Goal: Information Seeking & Learning: Check status

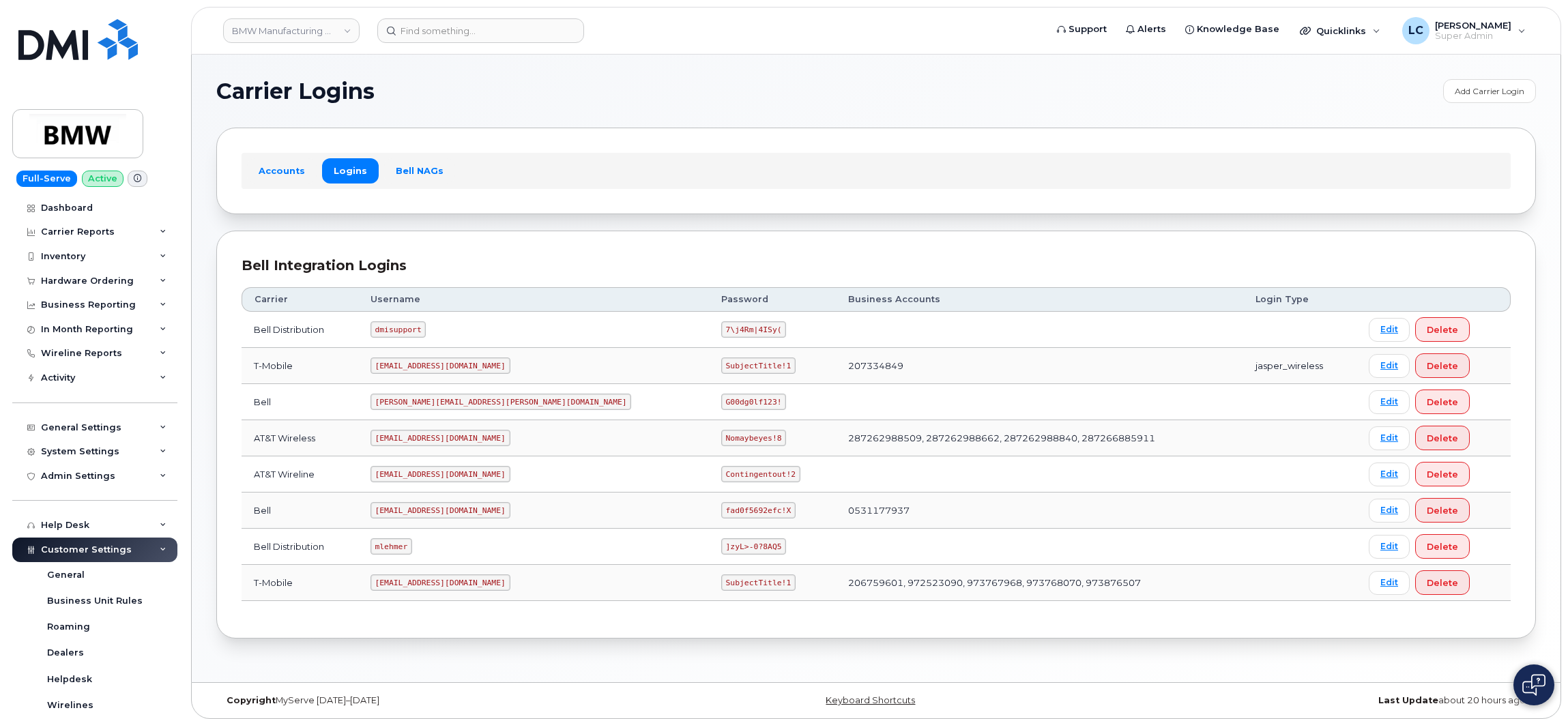
click at [575, 232] on div "Bell Integration Logins Carrier Username Password Business Accounts Login Type …" at bounding box center [876, 435] width 1319 height 409
click at [908, 512] on td "0531177937" at bounding box center [1039, 510] width 407 height 37
drag, startPoint x: 1055, startPoint y: 440, endPoint x: 714, endPoint y: 448, distance: 341.1
click at [836, 448] on td "287262988509, 287262988662, 287262988840, 287266885911" at bounding box center [1039, 438] width 407 height 37
click at [836, 441] on td "287262988509, 287262988662, 287262988840, 287266885911" at bounding box center [1039, 438] width 407 height 37
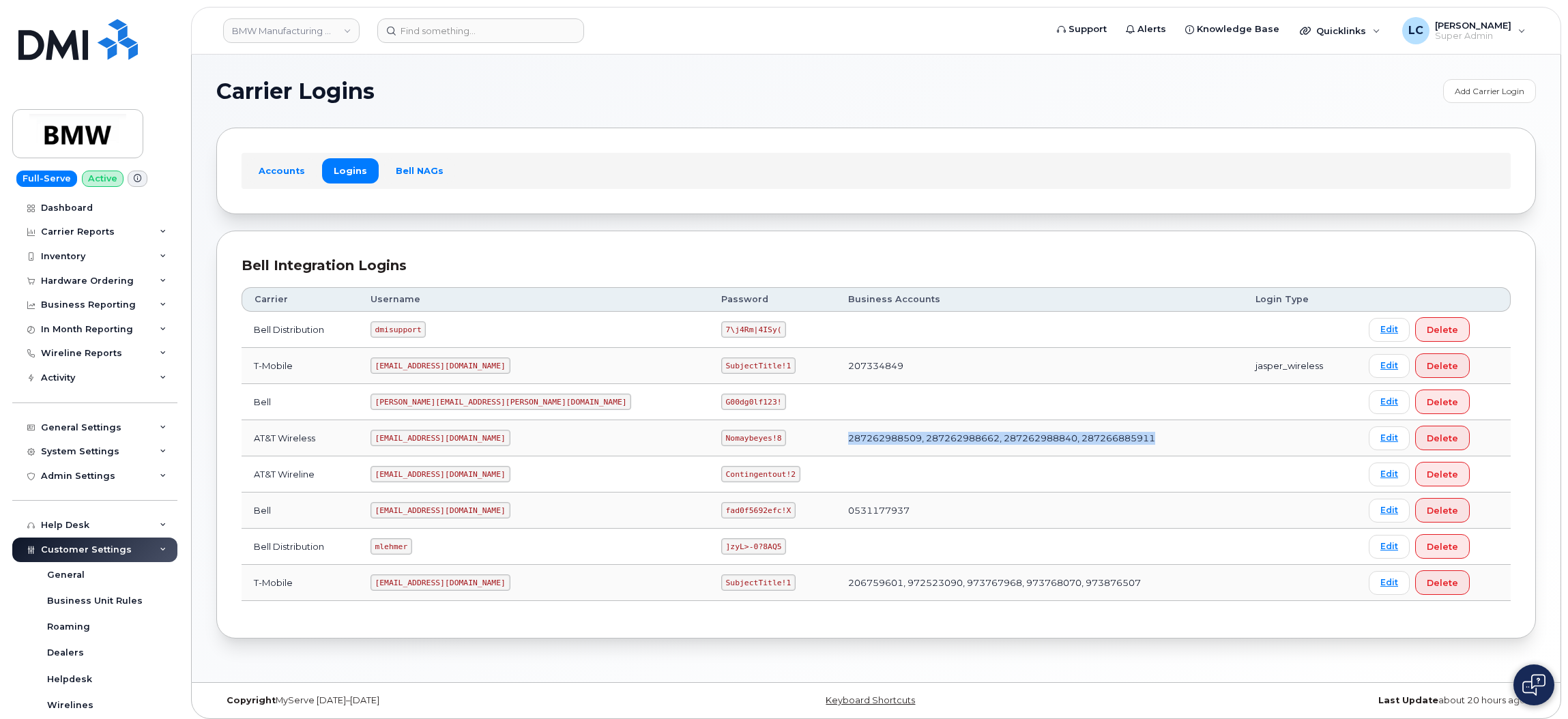
drag, startPoint x: 718, startPoint y: 441, endPoint x: 1041, endPoint y: 441, distance: 323.0
click at [1041, 441] on td "287262988509, 287262988662, 287262988840, 287266885911" at bounding box center [1039, 438] width 407 height 37
click at [1042, 441] on td "287262988509, 287262988662, 287262988840, 287266885911" at bounding box center [1039, 438] width 407 height 37
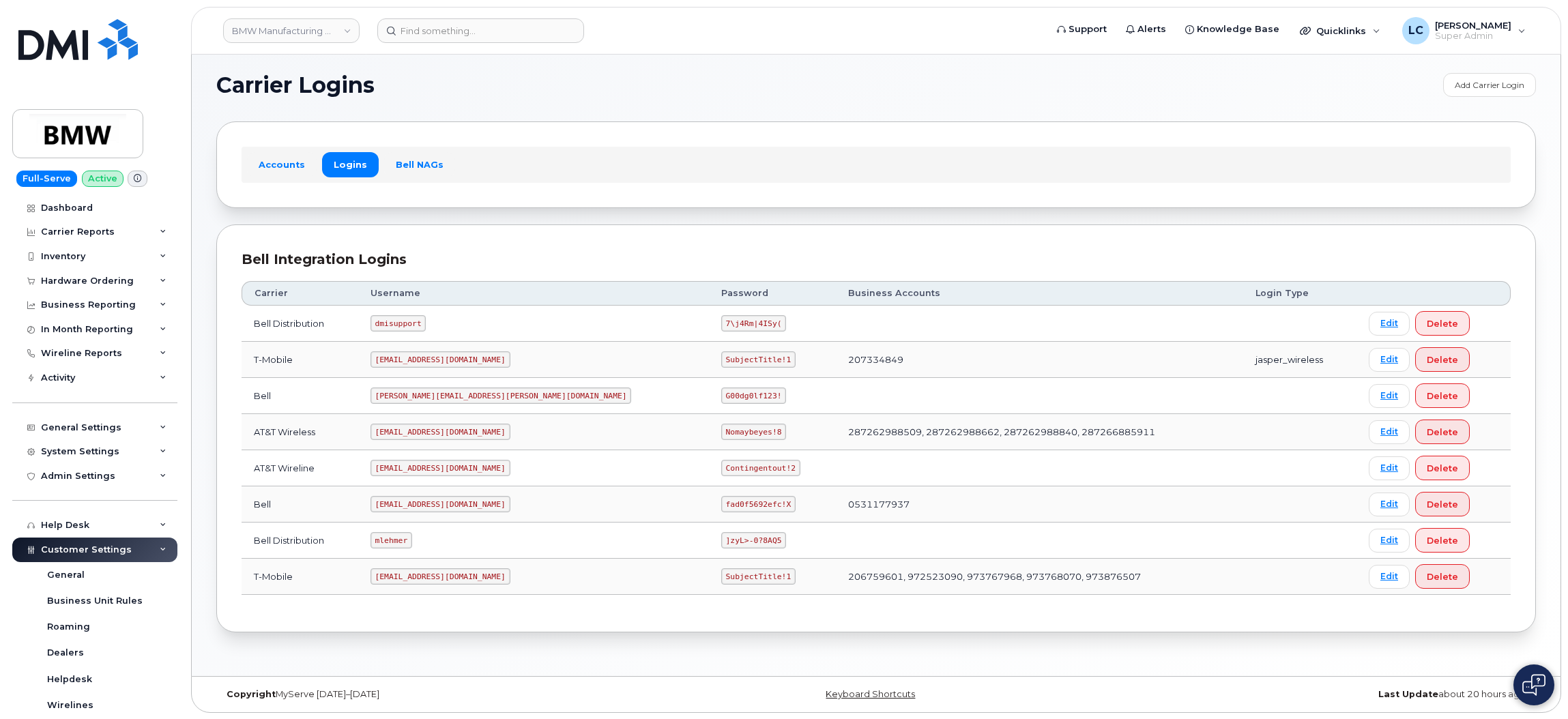
scroll to position [6, 0]
click at [110, 375] on div "Activity" at bounding box center [94, 378] width 165 height 24
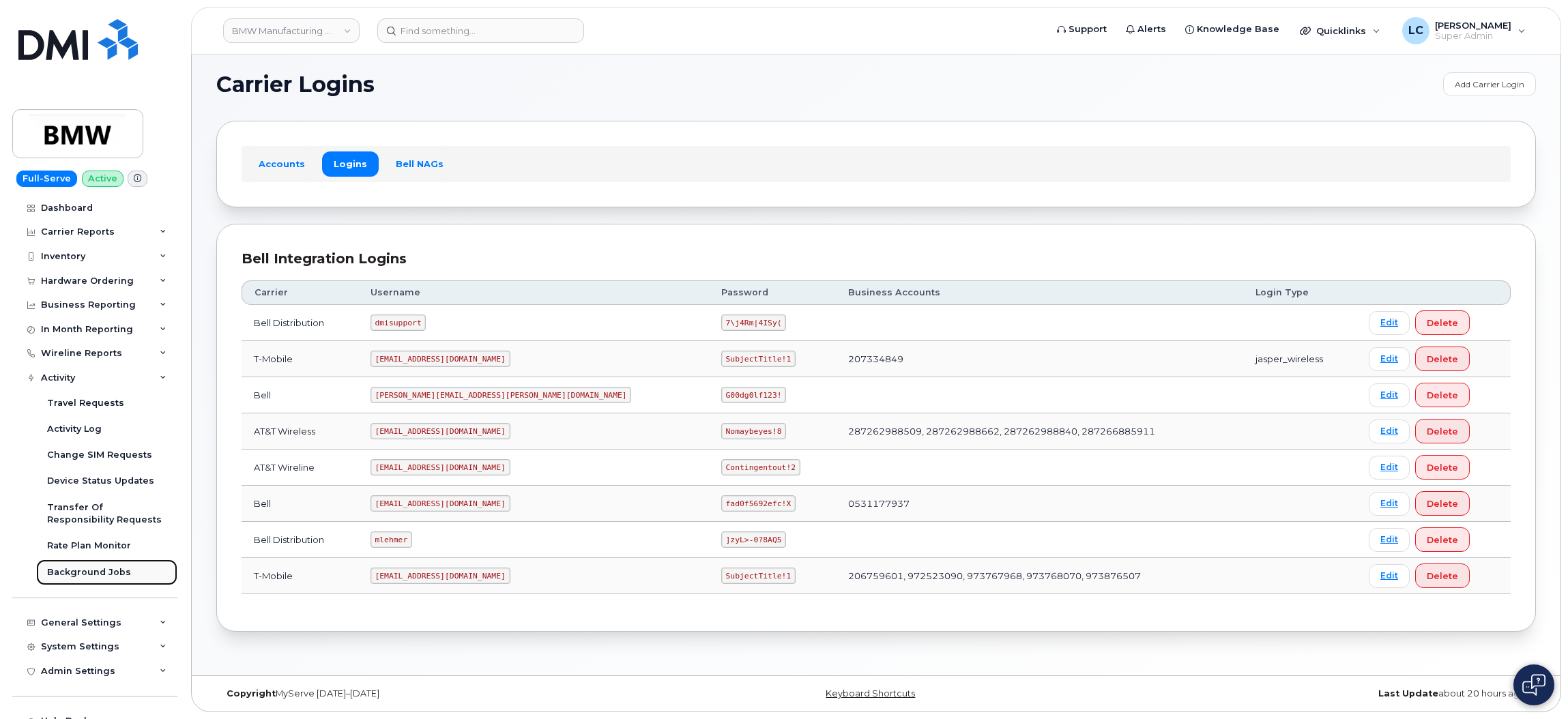
click at [89, 571] on div "Background Jobs" at bounding box center [89, 572] width 84 height 12
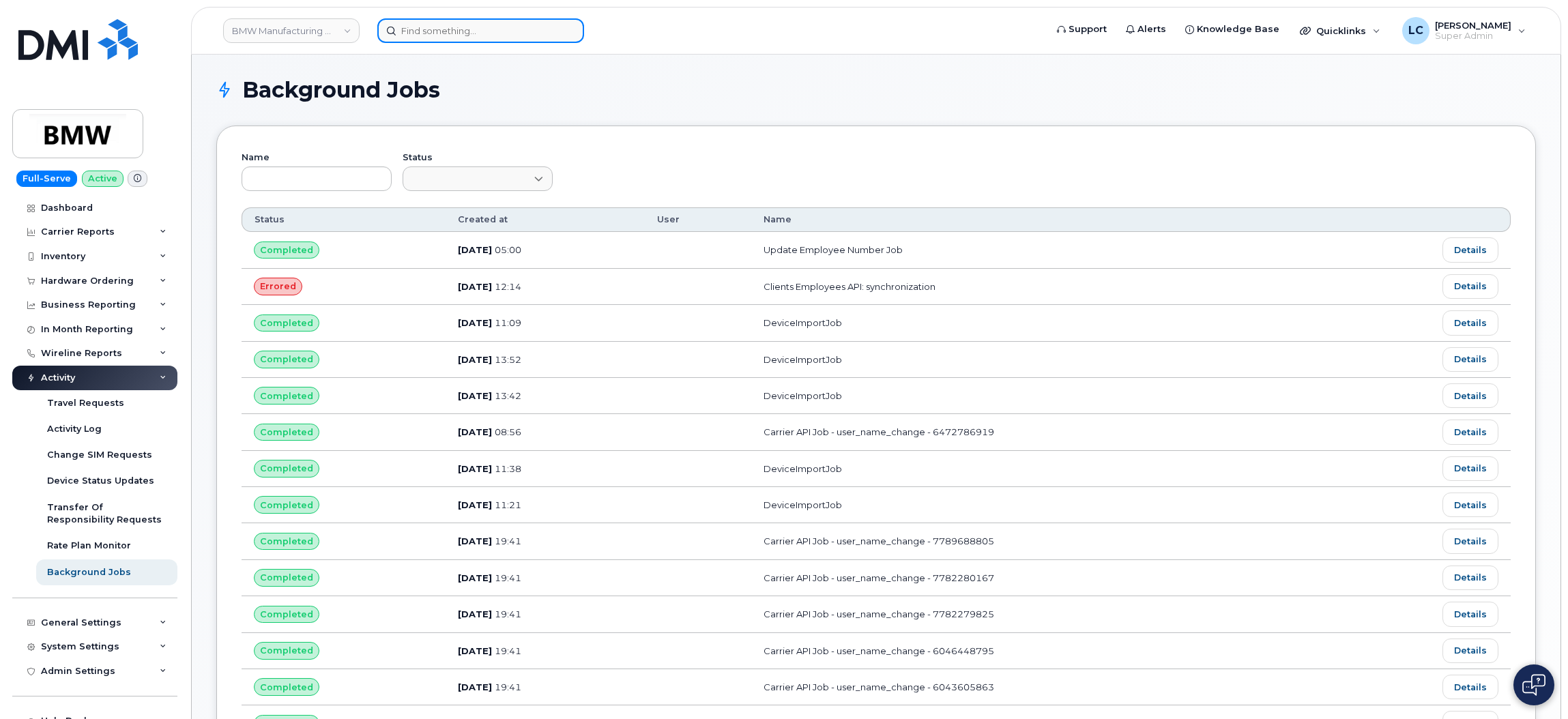
click at [429, 31] on input at bounding box center [480, 31] width 206 height 24
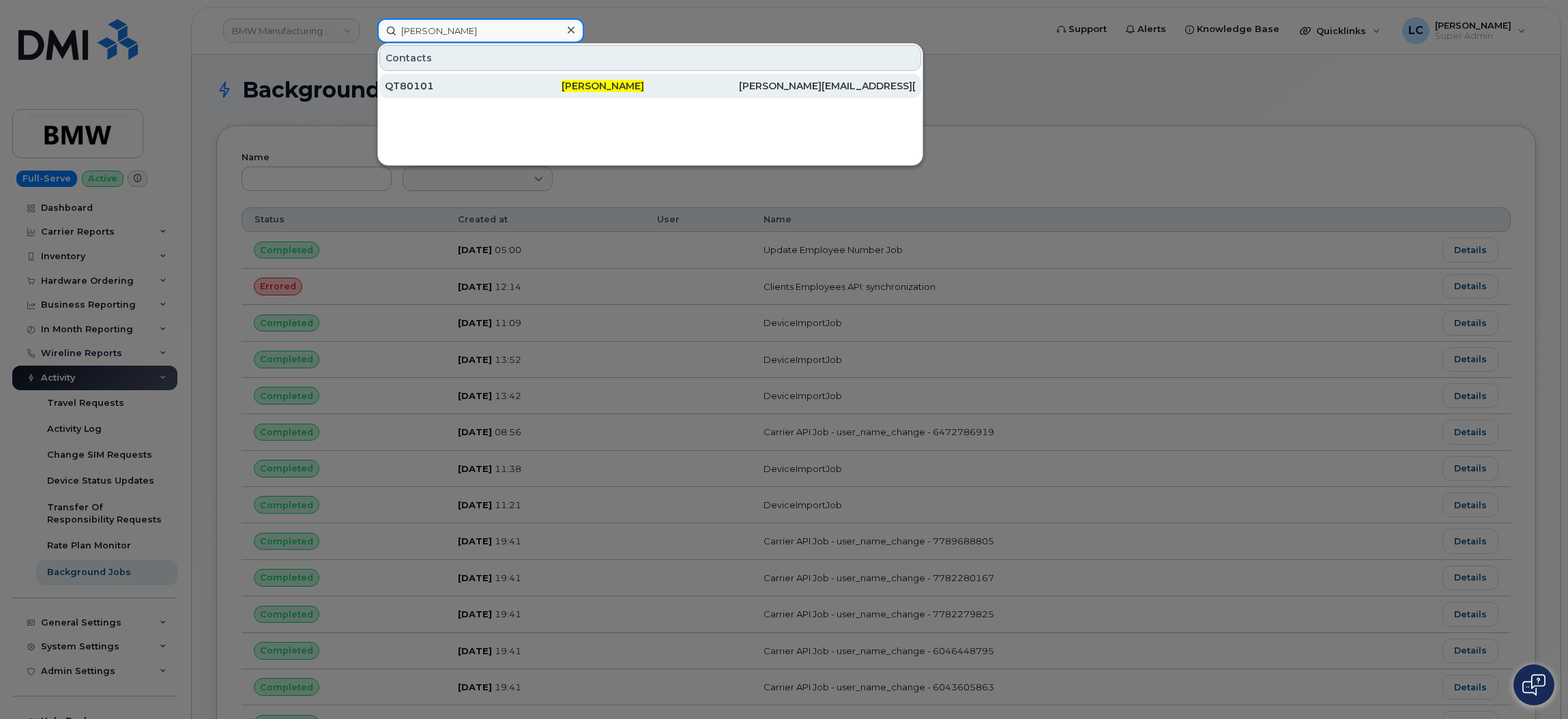
type input "Tomislav Penich"
click at [669, 88] on div "Tomislav Penich" at bounding box center [650, 85] width 177 height 14
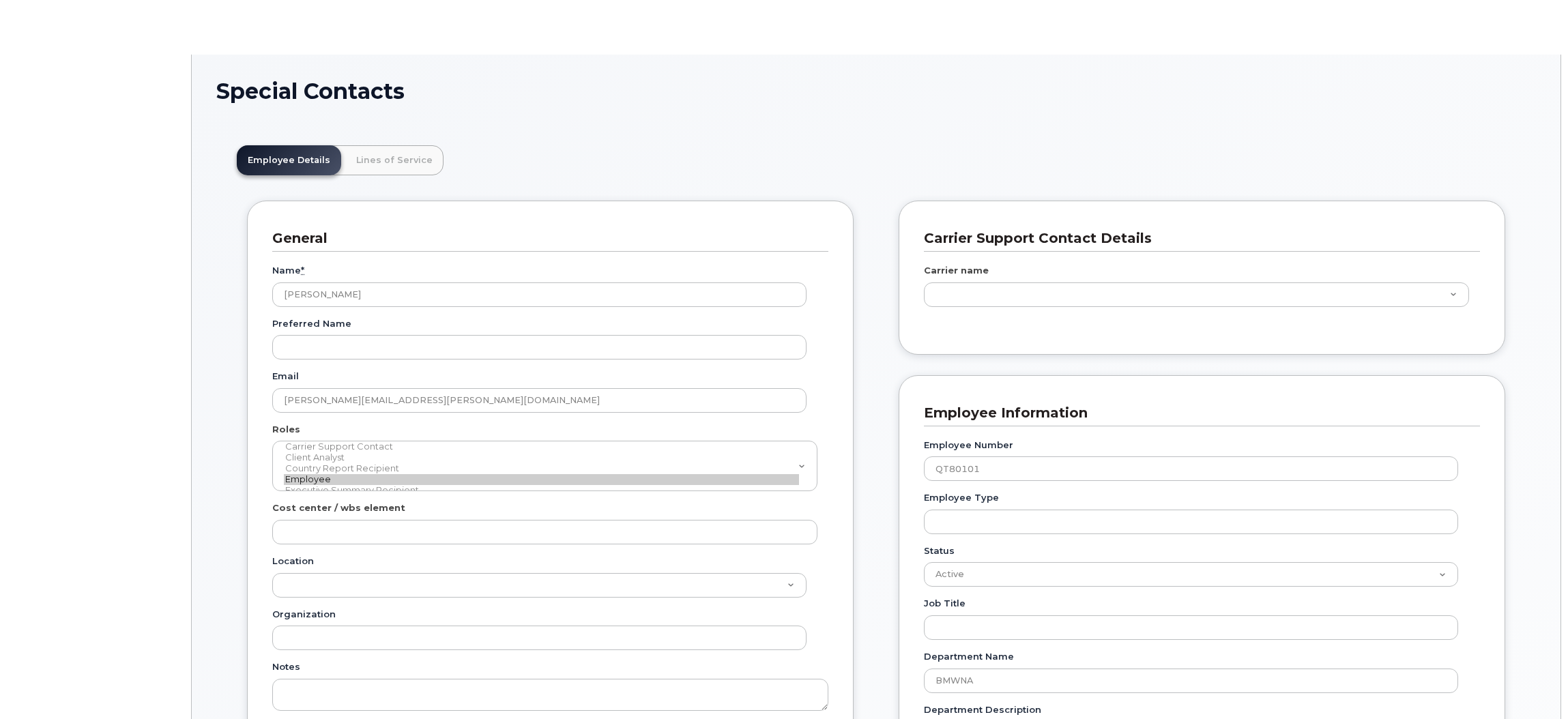
type input "14966313"
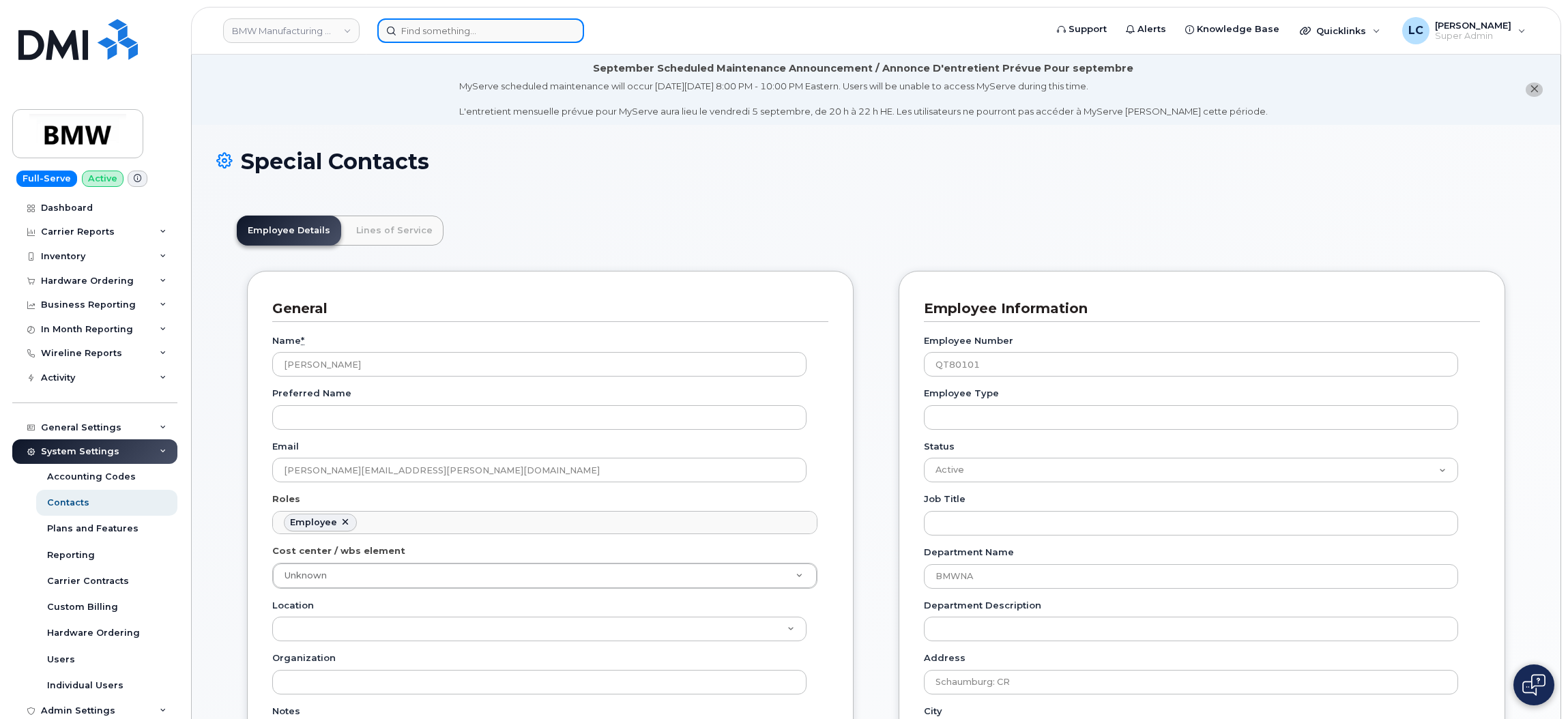
click at [466, 28] on input at bounding box center [480, 31] width 206 height 24
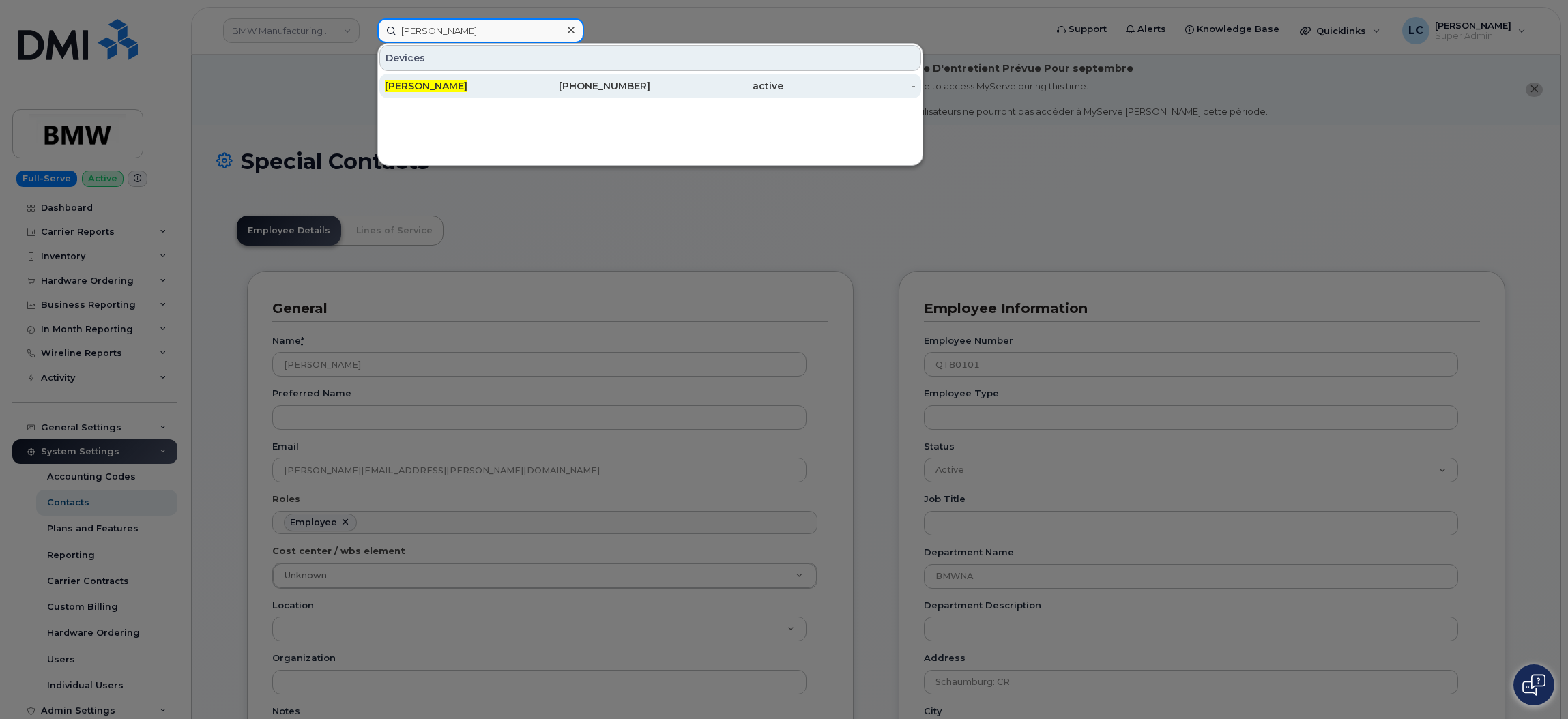
type input "Tom Penich"
click at [522, 83] on div "201-364-7546" at bounding box center [584, 85] width 133 height 14
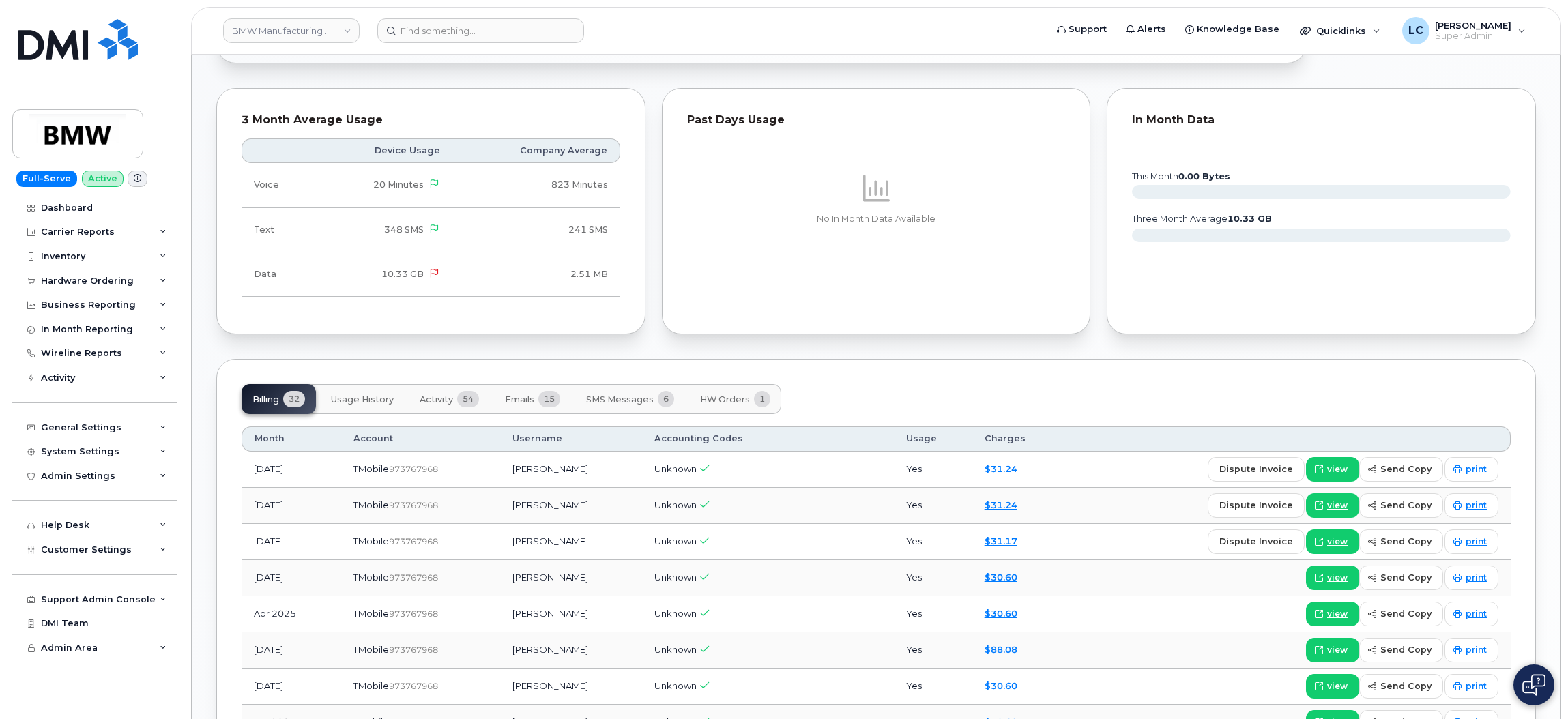
scroll to position [819, 0]
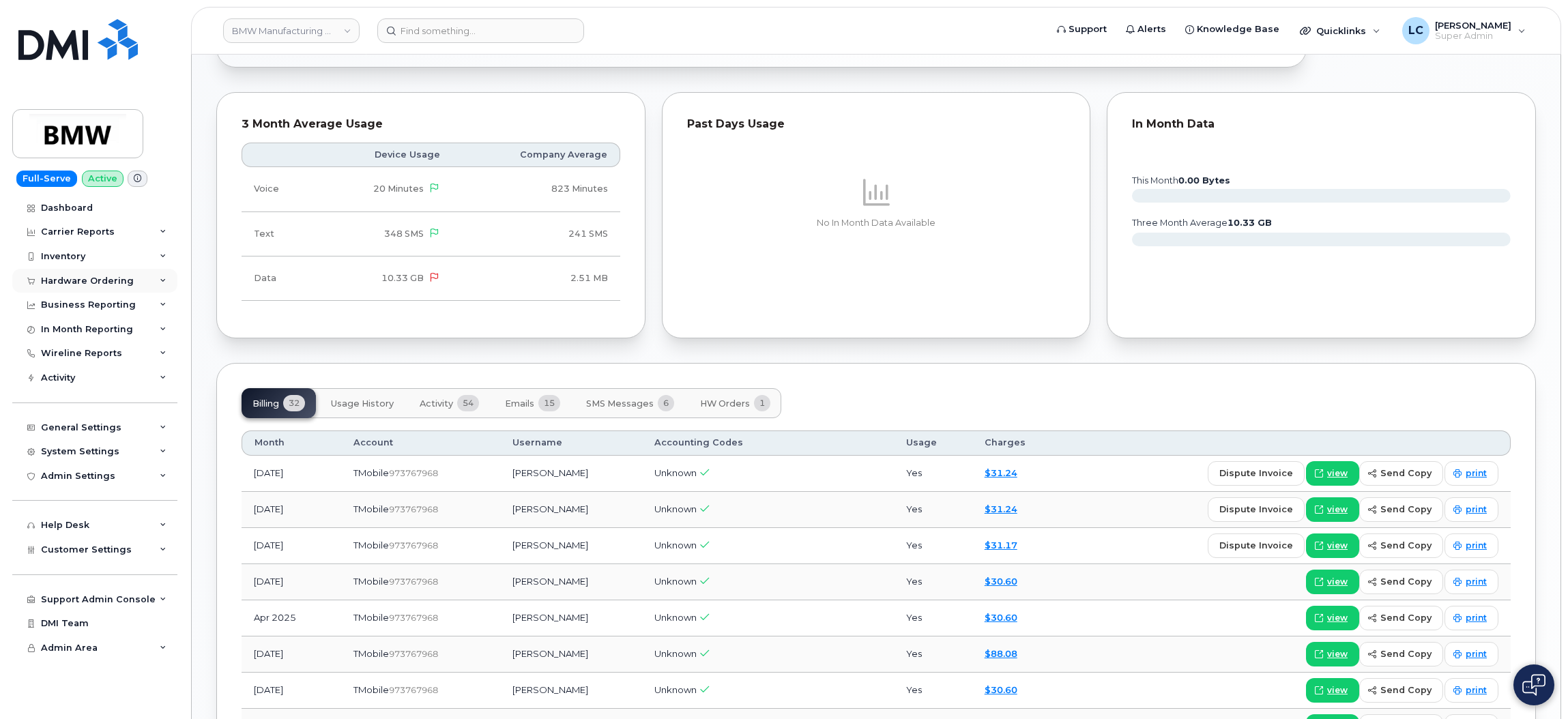
click at [79, 280] on div "Hardware Ordering" at bounding box center [87, 280] width 93 height 11
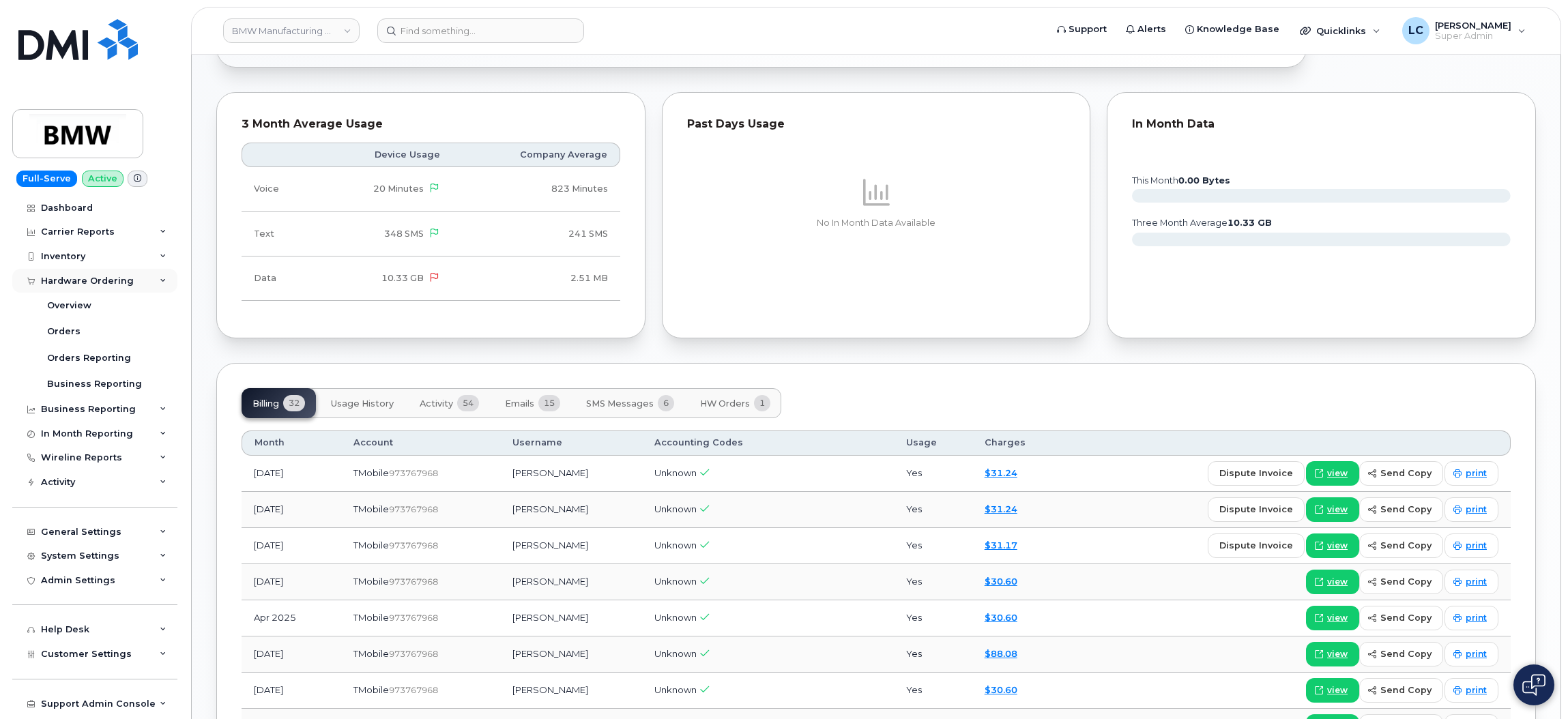
click at [80, 280] on div "Hardware Ordering" at bounding box center [87, 280] width 93 height 11
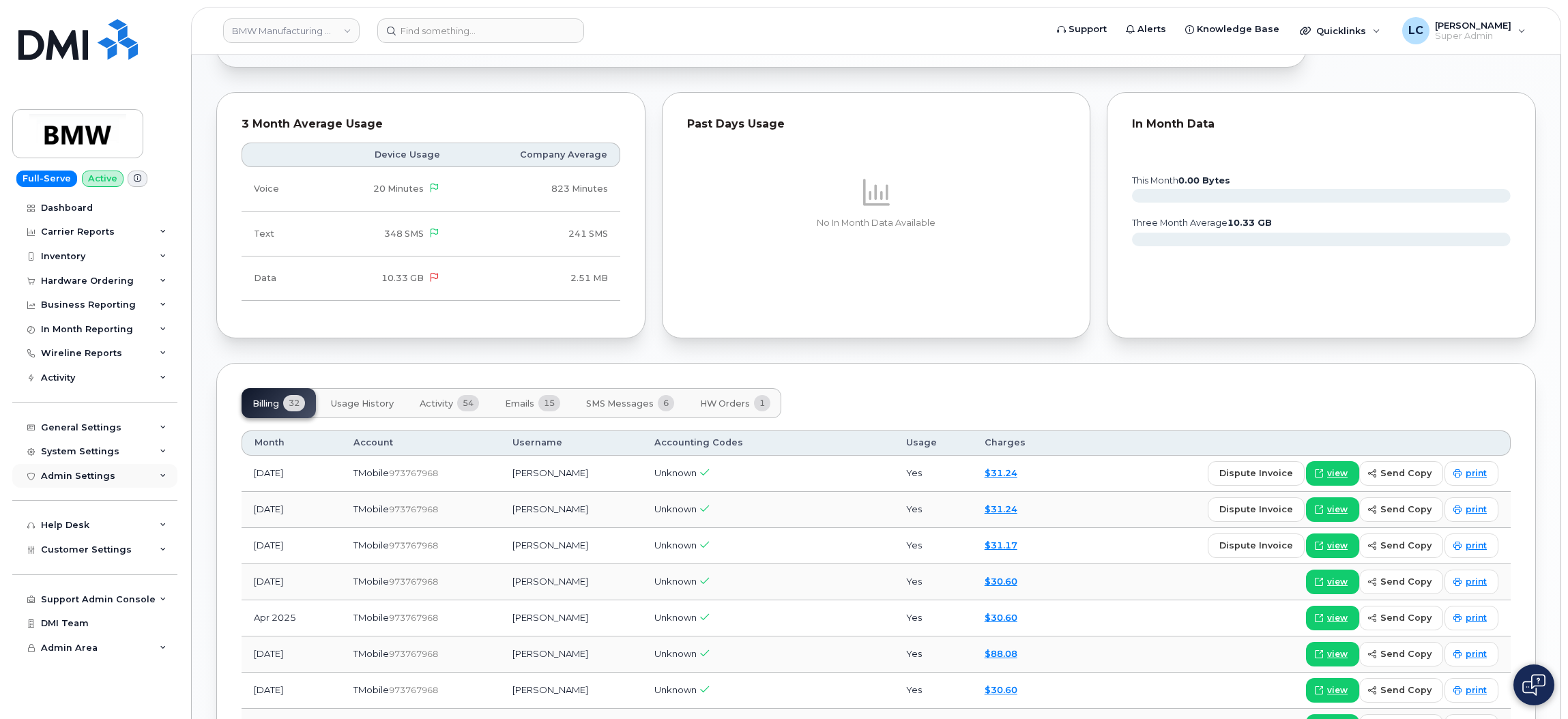
click at [100, 482] on div "Admin Settings" at bounding box center [78, 476] width 75 height 11
click at [109, 453] on div "System Settings" at bounding box center [80, 451] width 79 height 11
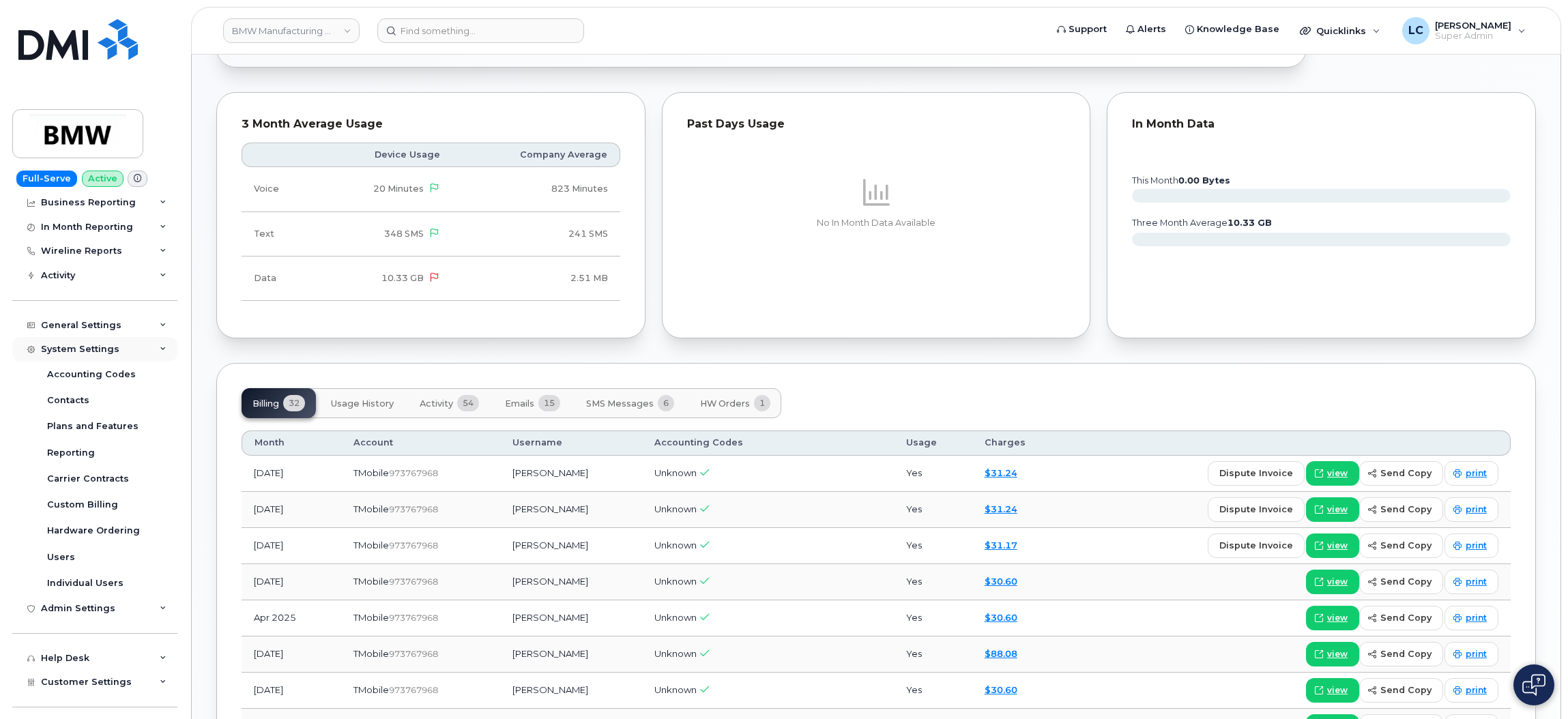
click at [122, 347] on div "System Settings" at bounding box center [94, 349] width 165 height 24
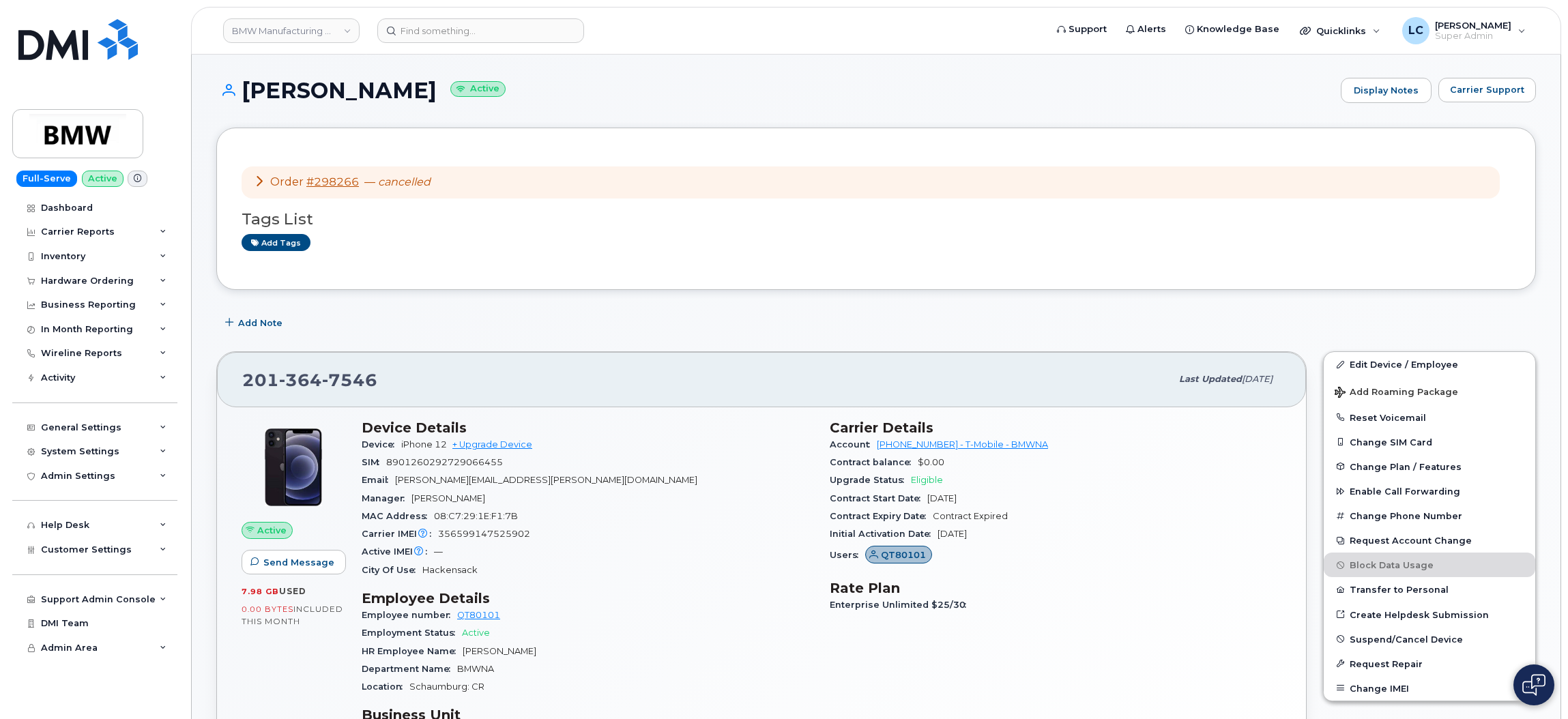
scroll to position [205, 0]
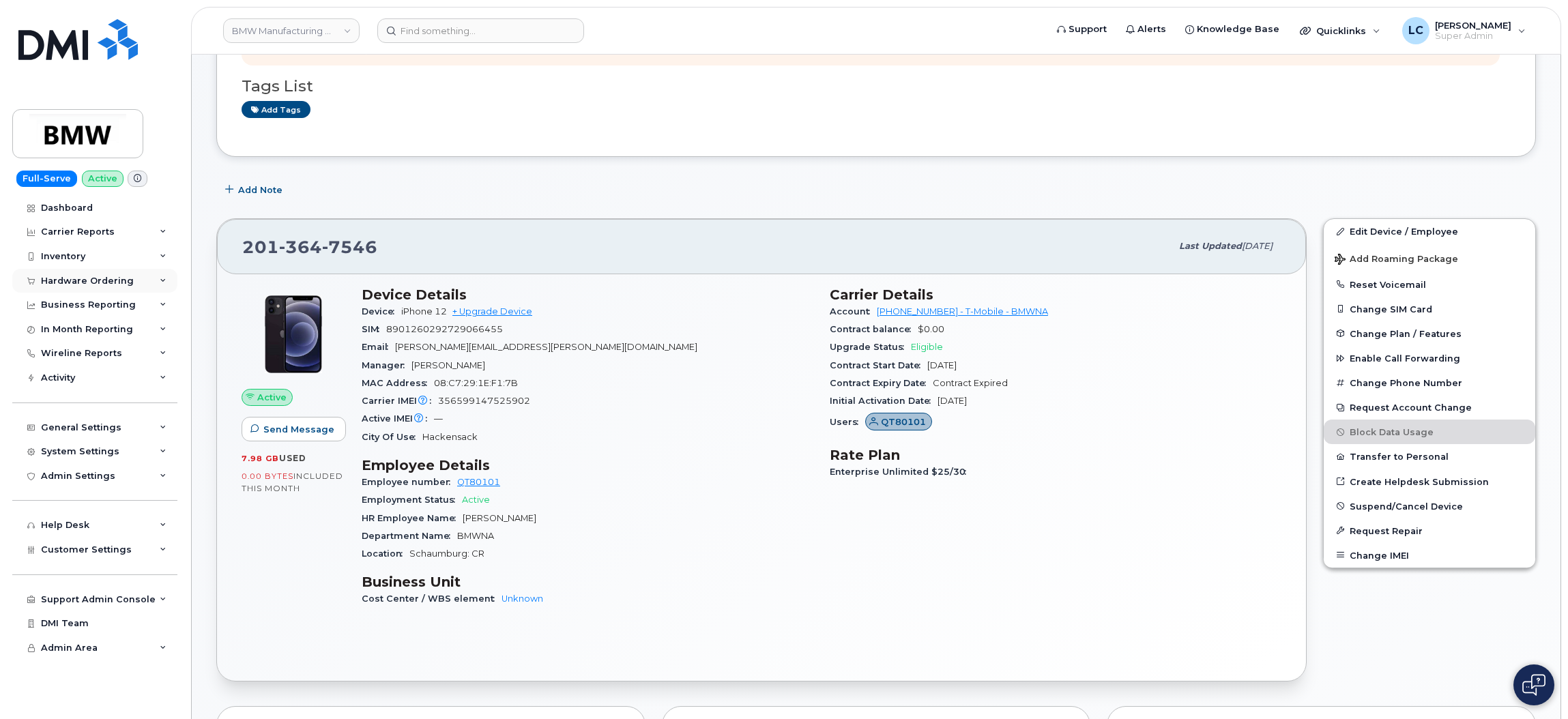
click at [148, 275] on div "Hardware Ordering" at bounding box center [94, 281] width 165 height 24
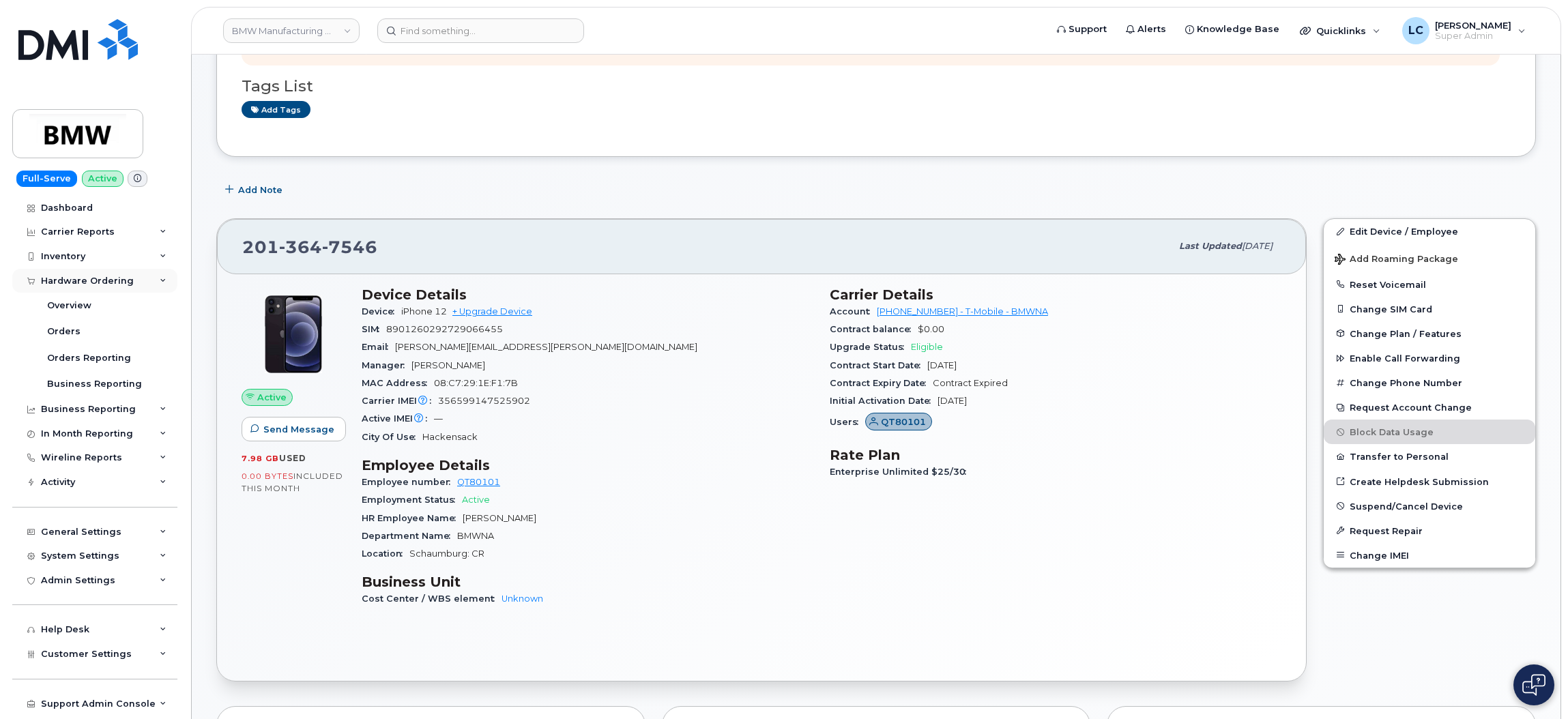
click at [148, 275] on div "Hardware Ordering" at bounding box center [94, 281] width 165 height 24
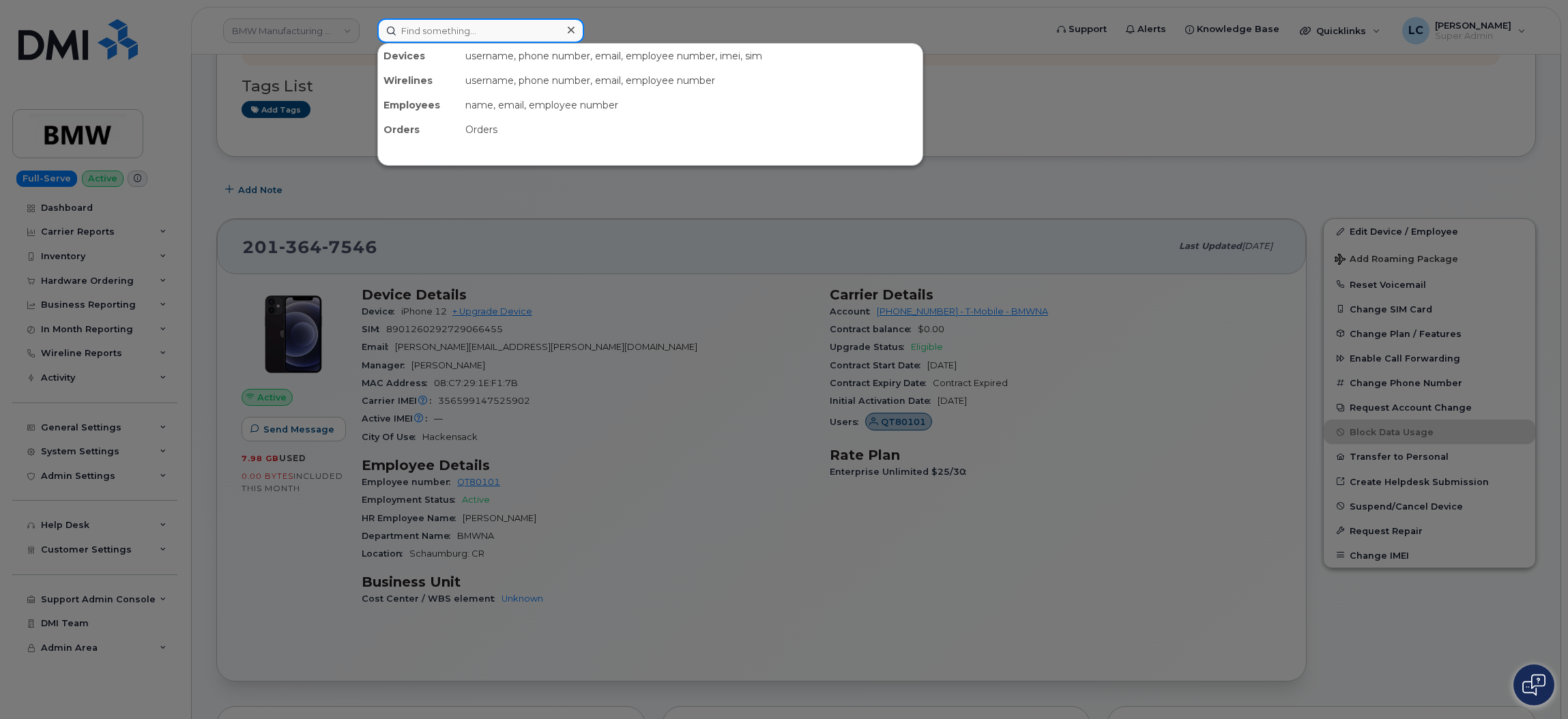
click at [505, 19] on input at bounding box center [480, 31] width 206 height 24
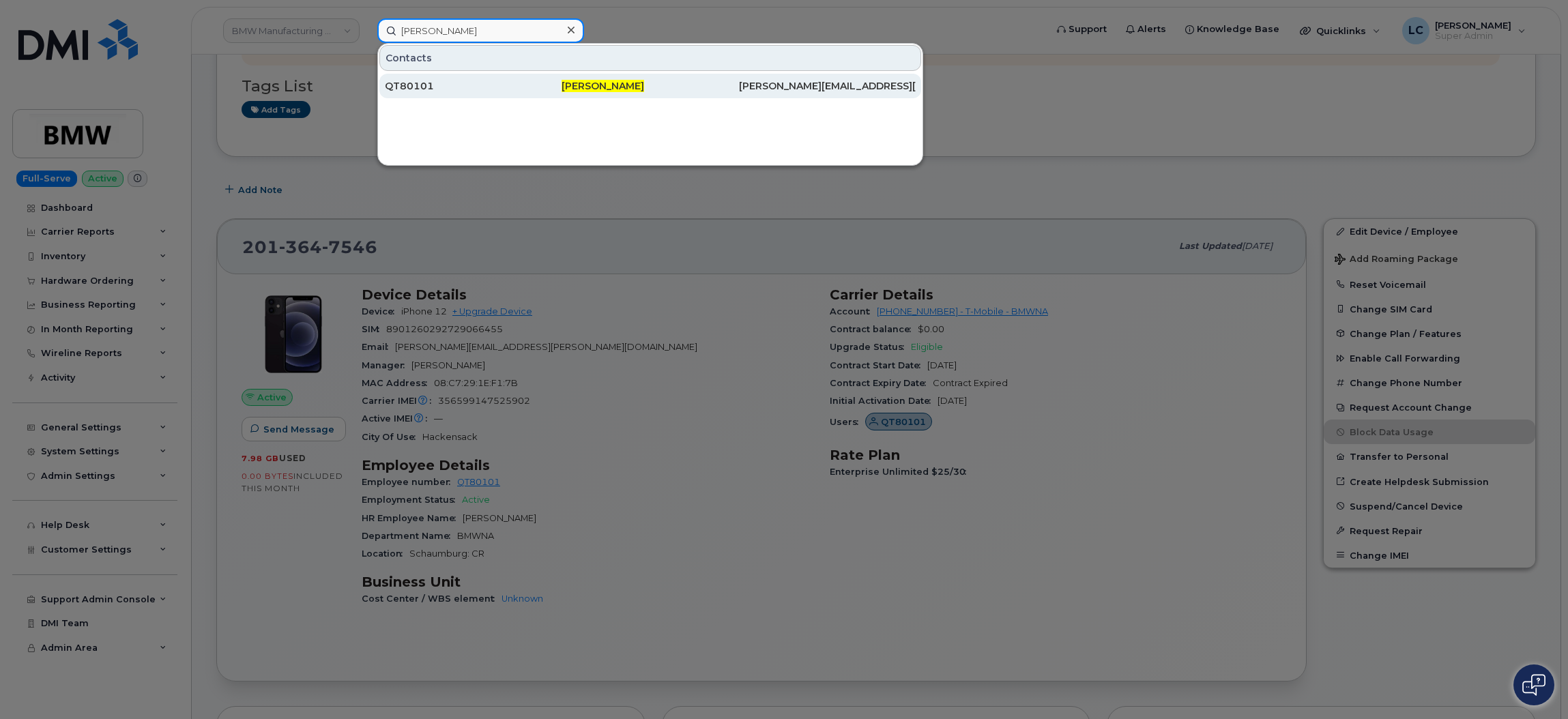
type input "Tomislav Penich"
click at [650, 79] on div "Tomislav Penich" at bounding box center [650, 85] width 177 height 14
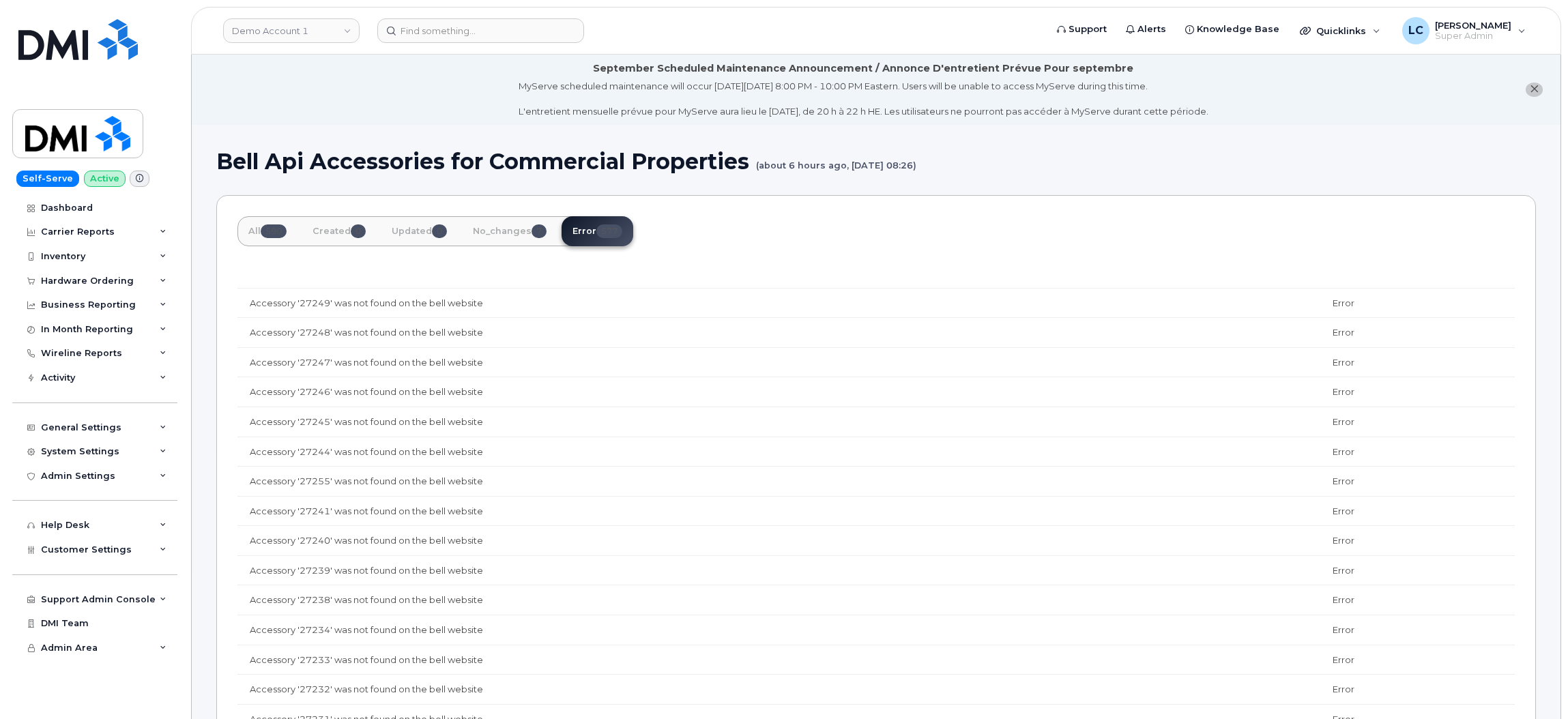
scroll to position [1740, 0]
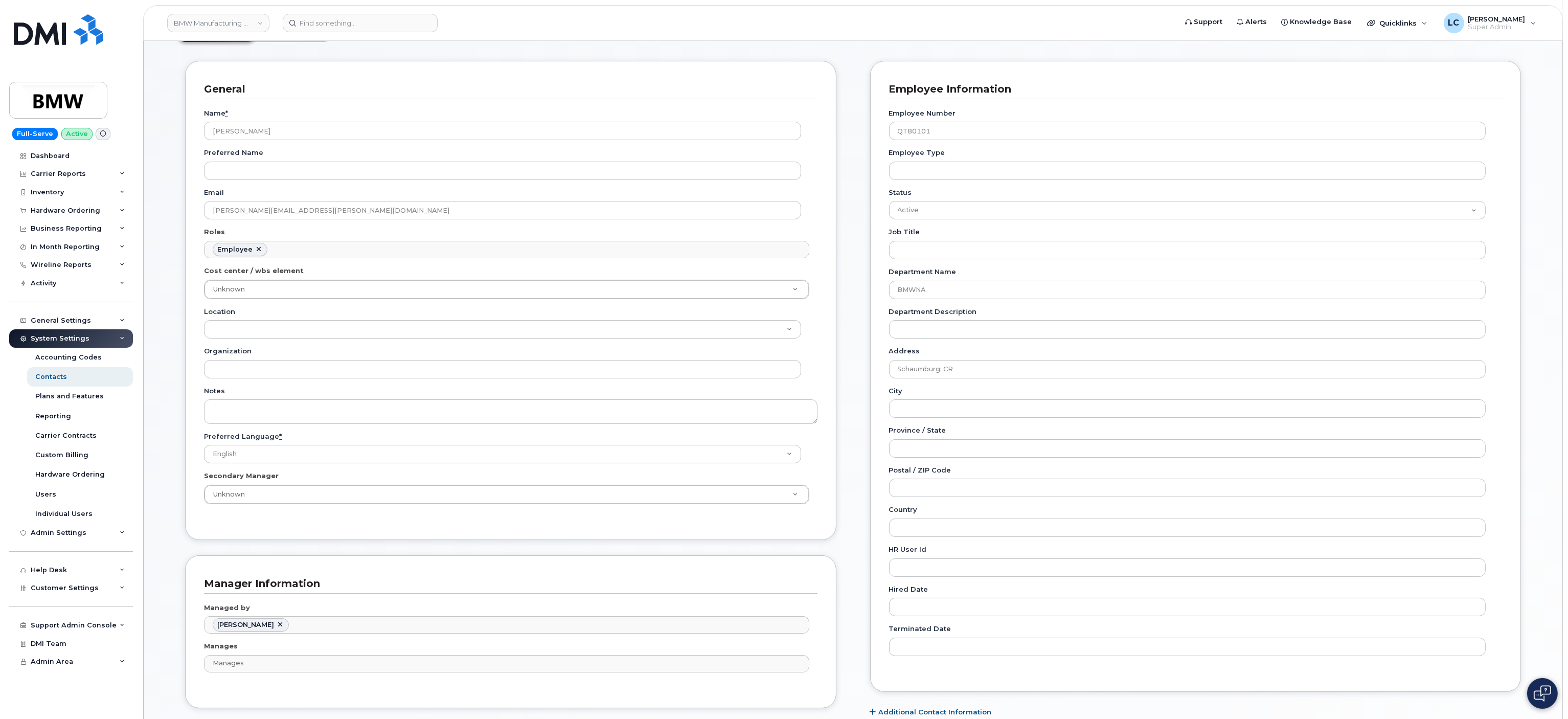
scroll to position [148, 0]
click at [83, 538] on div "Customer Settings" at bounding box center [71, 588] width 124 height 18
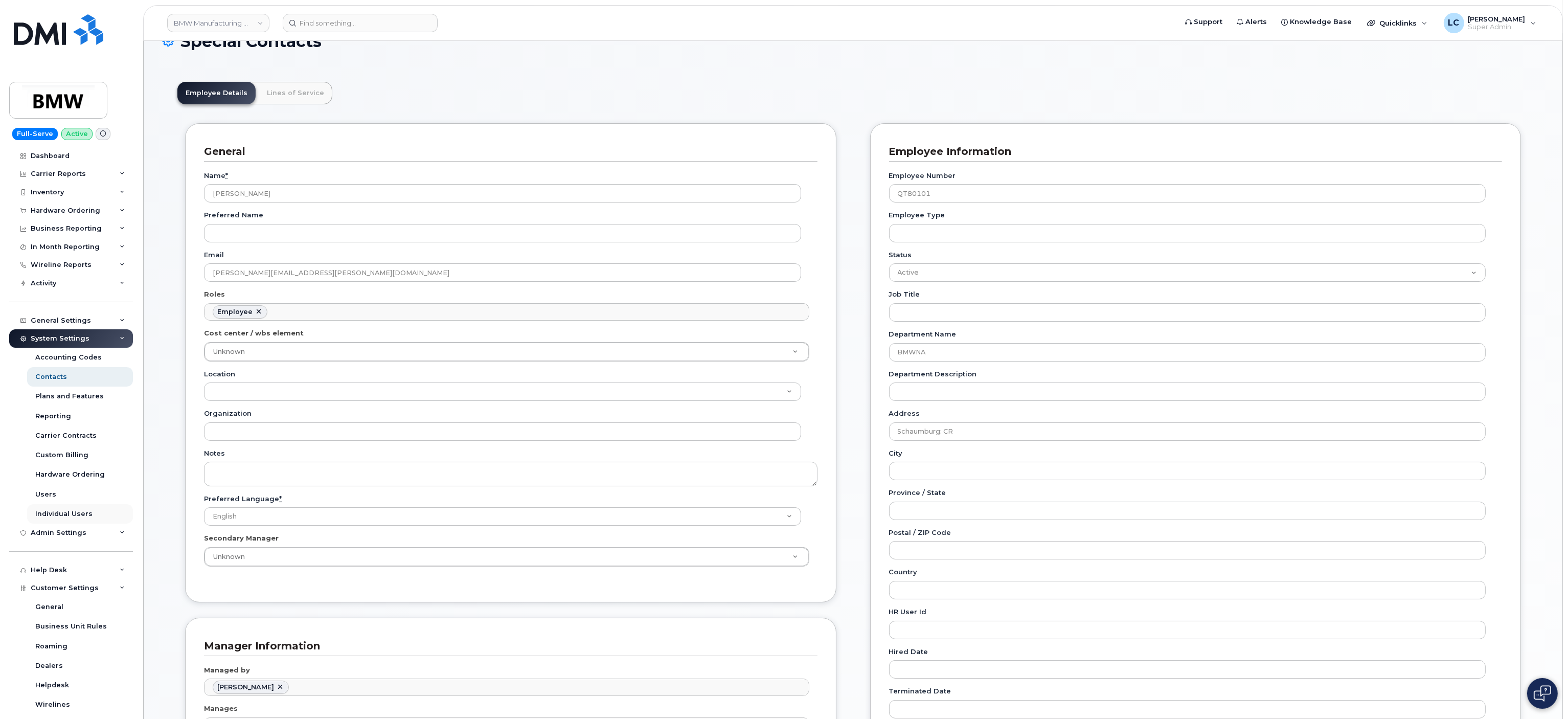
scroll to position [46, 0]
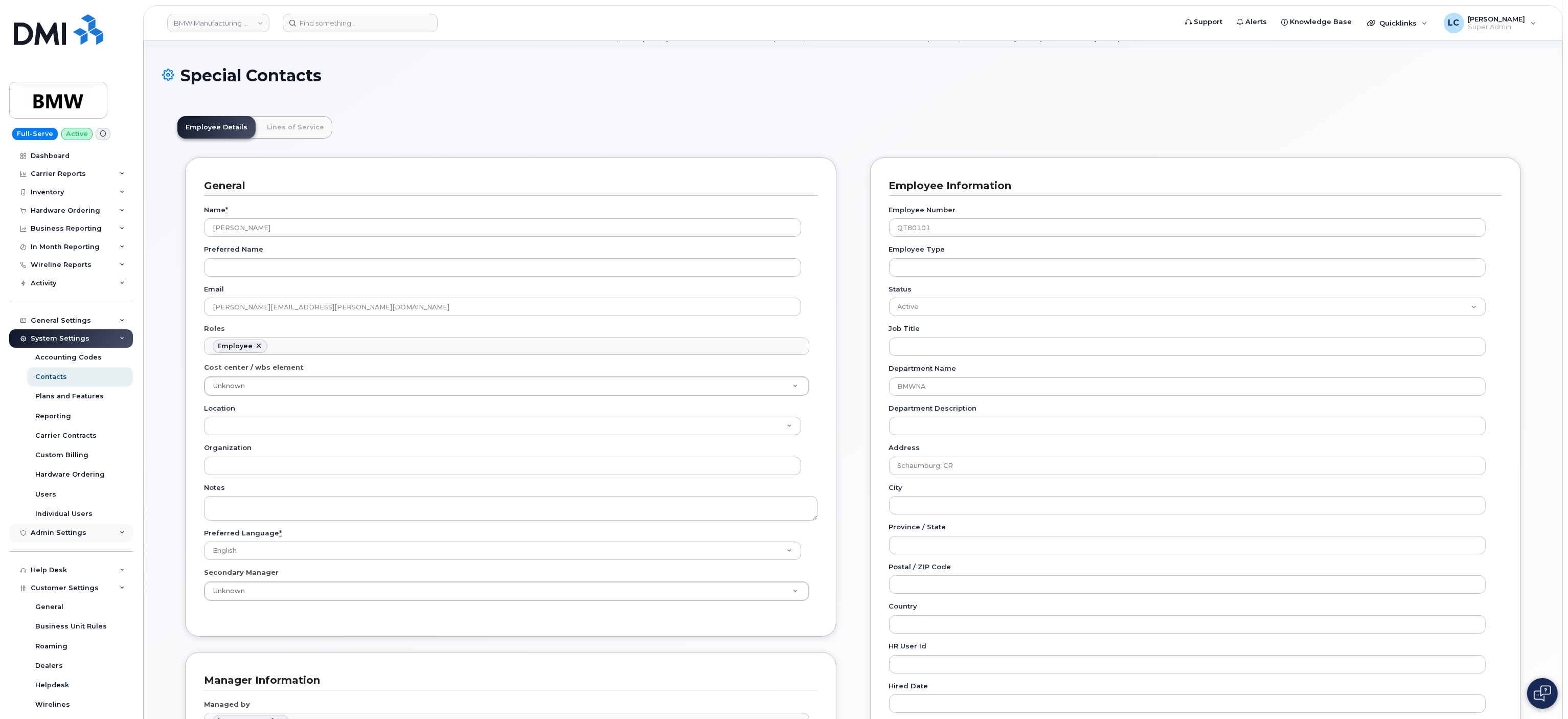
click at [82, 534] on div "Admin Settings" at bounding box center [58, 532] width 56 height 8
click at [72, 279] on div "Activity" at bounding box center [71, 283] width 124 height 18
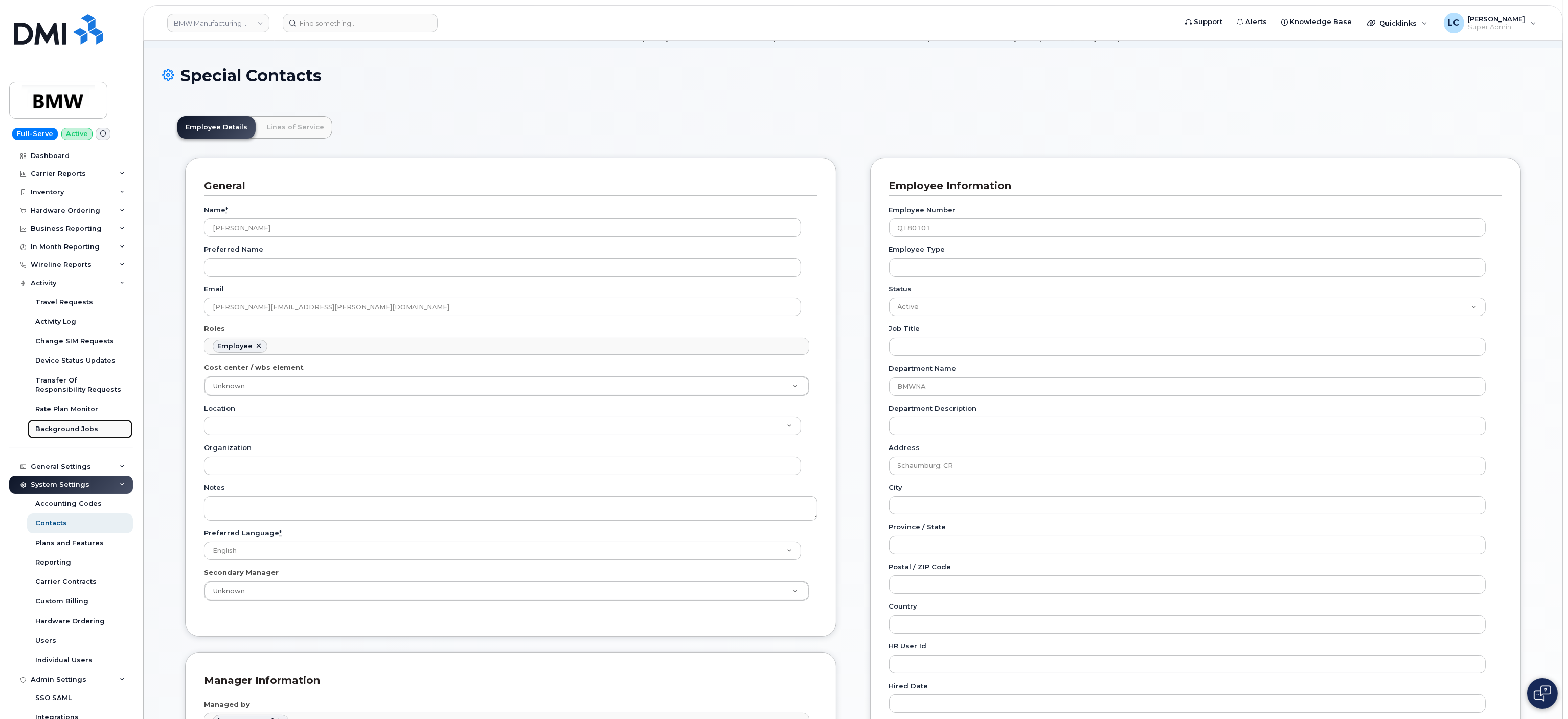
click at [67, 430] on div "Background Jobs" at bounding box center [66, 429] width 63 height 9
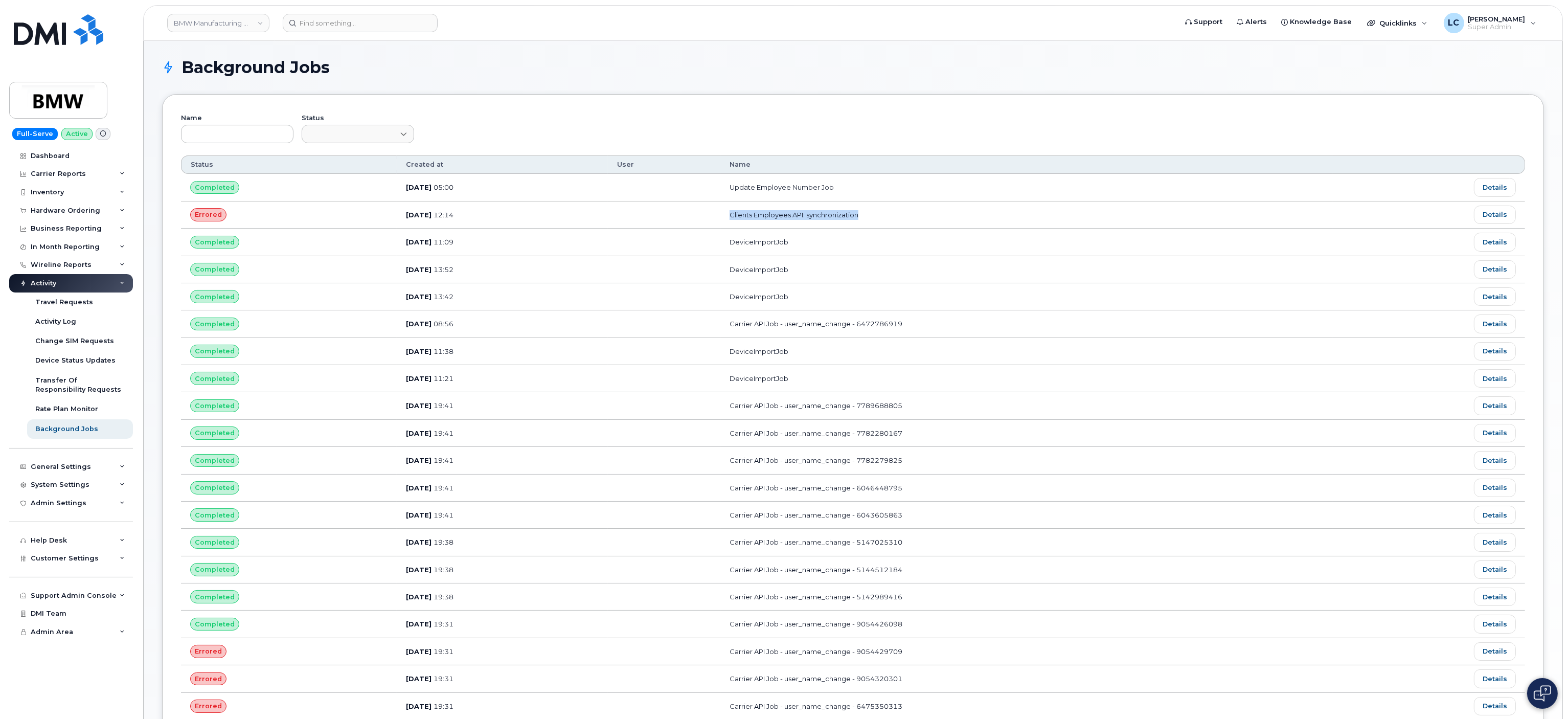
drag, startPoint x: 897, startPoint y: 212, endPoint x: 752, endPoint y: 213, distance: 145.0
click at [752, 228] on tr "Errored Aug 28, 2025 12:14 Clients Employees API: synchronization Details" at bounding box center [853, 242] width 1344 height 27
click at [774, 114] on div "Name Status" at bounding box center [853, 135] width 1344 height 43
drag, startPoint x: 467, startPoint y: 216, endPoint x: 916, endPoint y: 215, distance: 449.0
click at [912, 228] on tr "Errored Aug 28, 2025 12:14 Clients Employees API: synchronization Details" at bounding box center [853, 242] width 1344 height 27
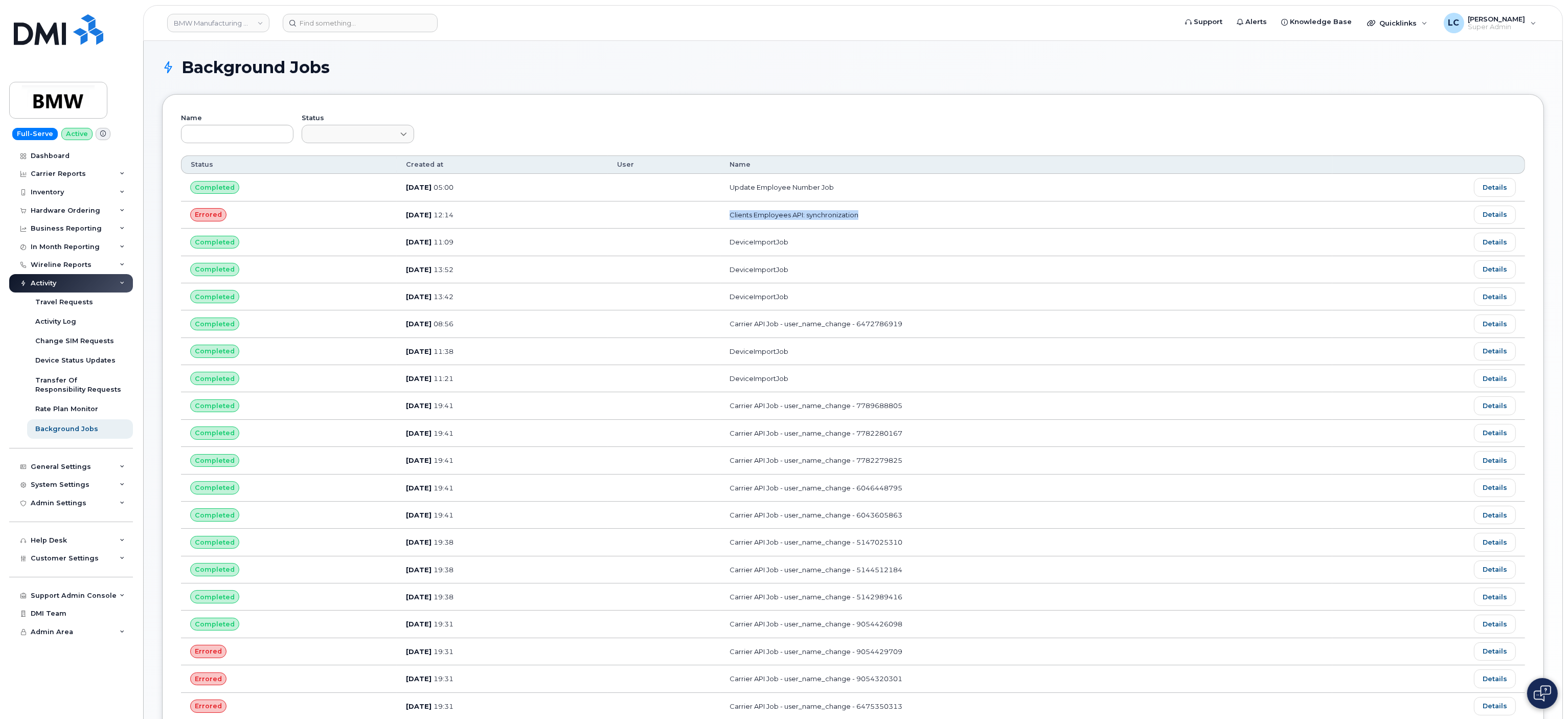
click at [925, 215] on td "Clients Employees API: synchronization" at bounding box center [1026, 215] width 612 height 27
click at [1174, 214] on link "Details" at bounding box center [1494, 215] width 42 height 18
